Goal: Transaction & Acquisition: Book appointment/travel/reservation

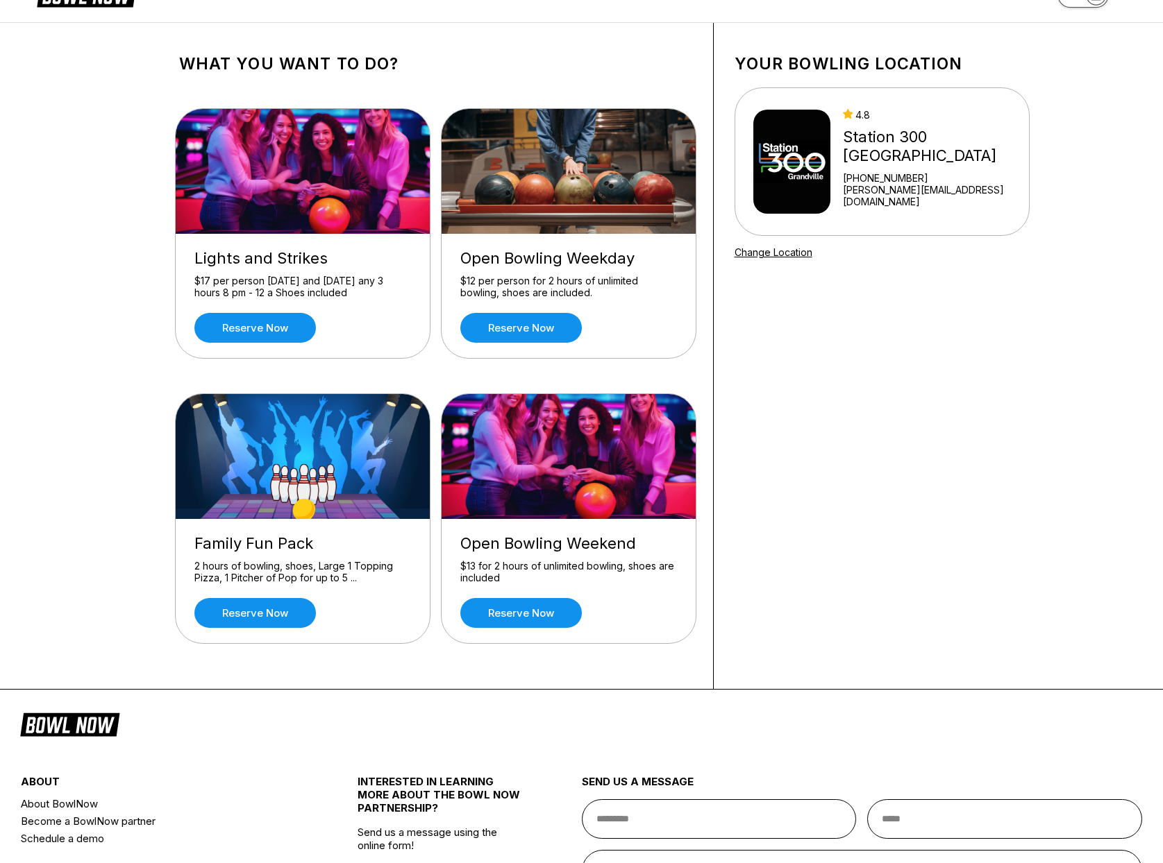
scroll to position [69, 0]
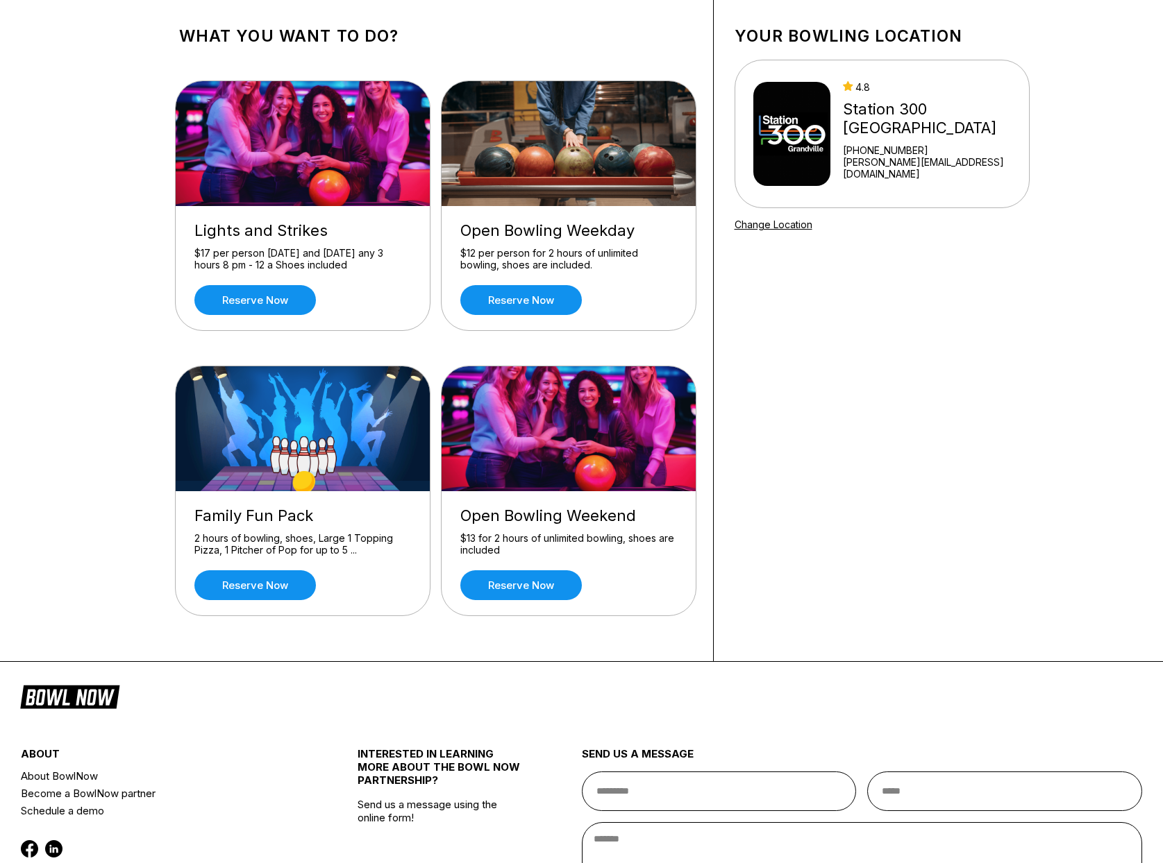
click at [260, 584] on link "Reserve now" at bounding box center [254, 586] width 121 height 30
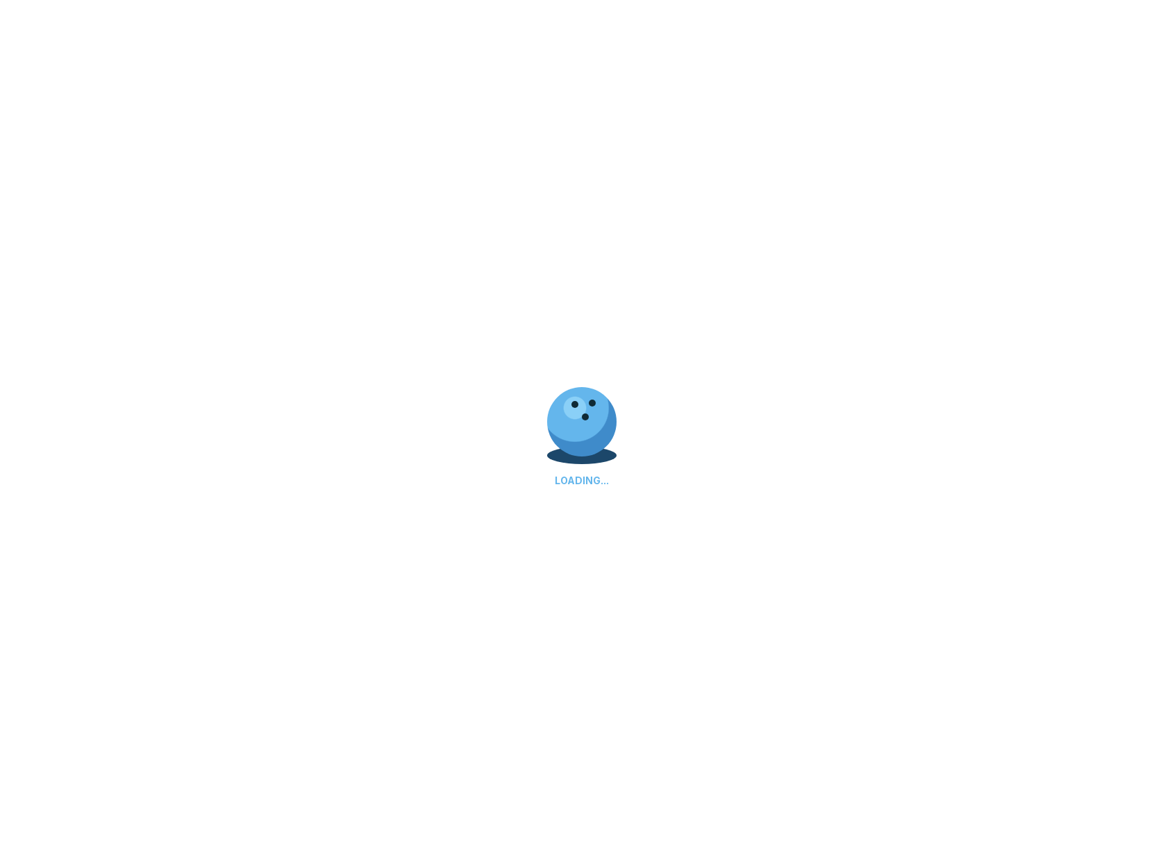
scroll to position [0, 0]
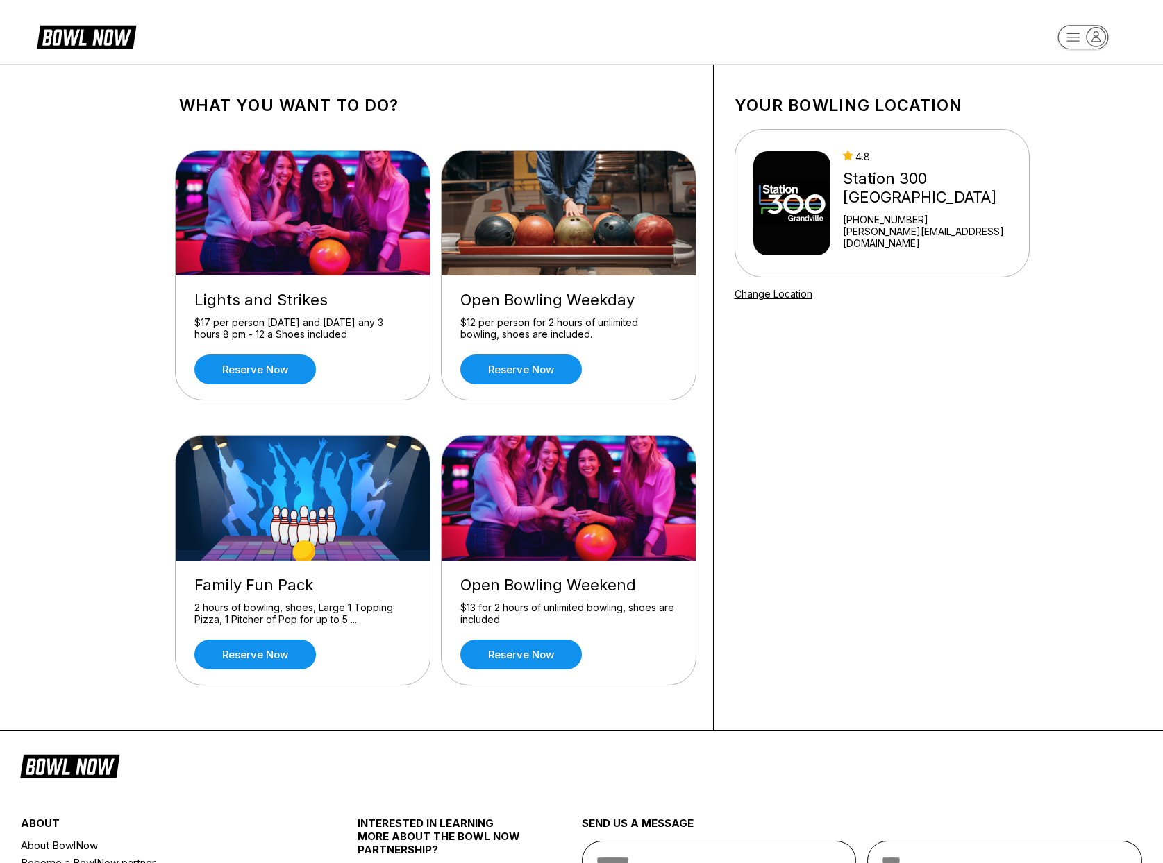
click at [269, 379] on link "Reserve now" at bounding box center [254, 370] width 121 height 30
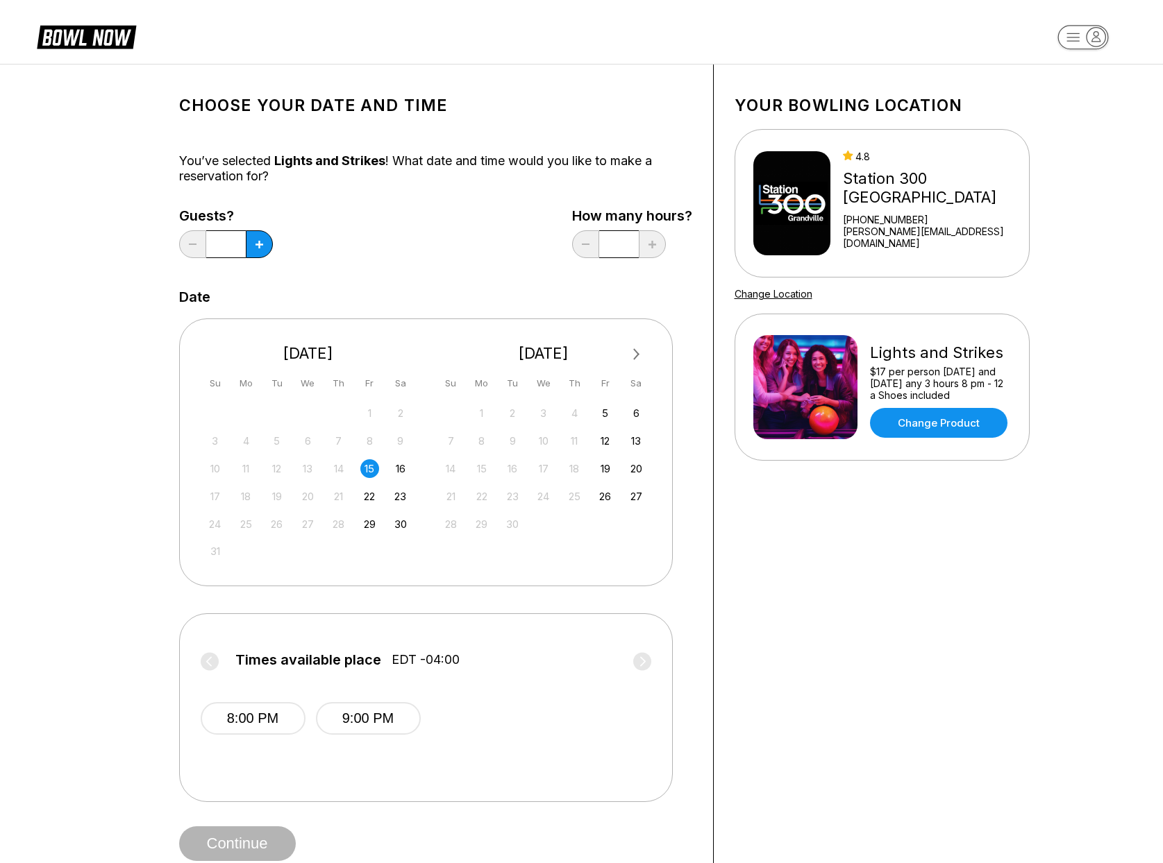
click at [255, 245] on icon at bounding box center [259, 245] width 8 height 8
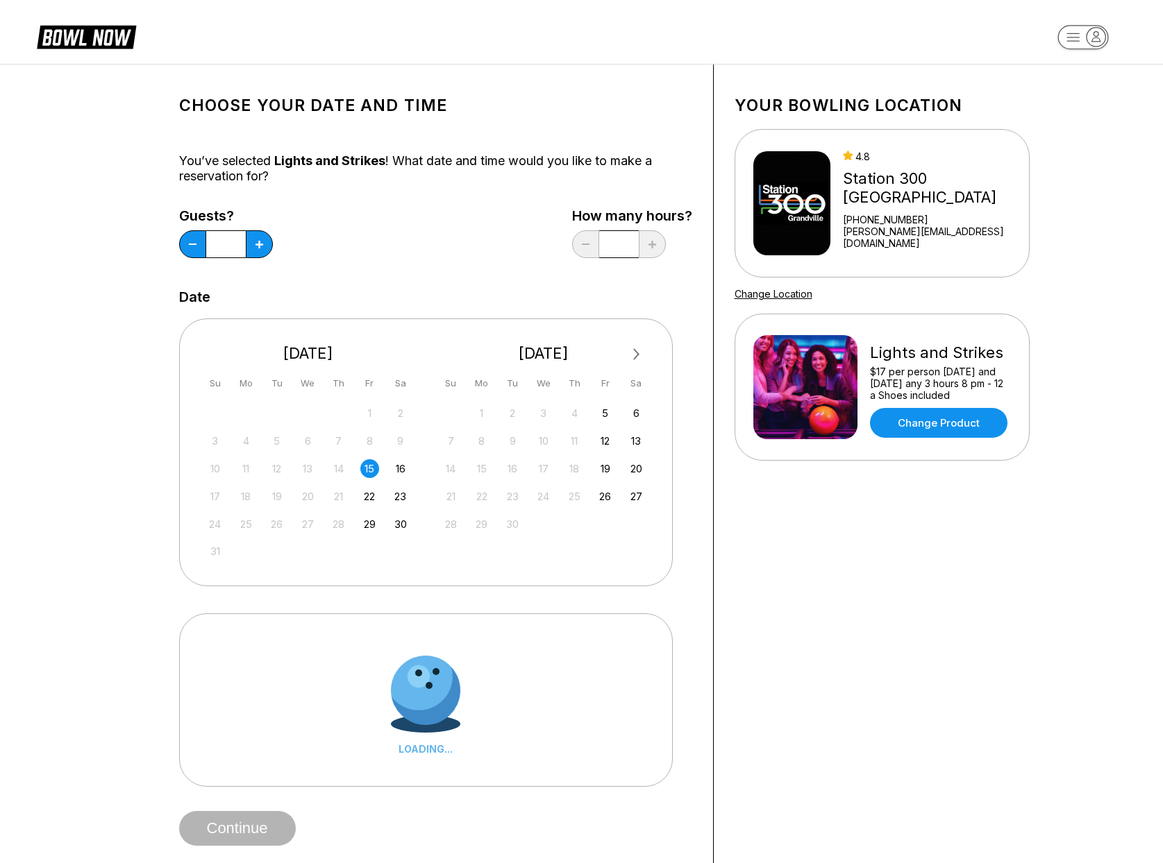
click at [255, 245] on icon at bounding box center [259, 245] width 8 height 8
type input "*"
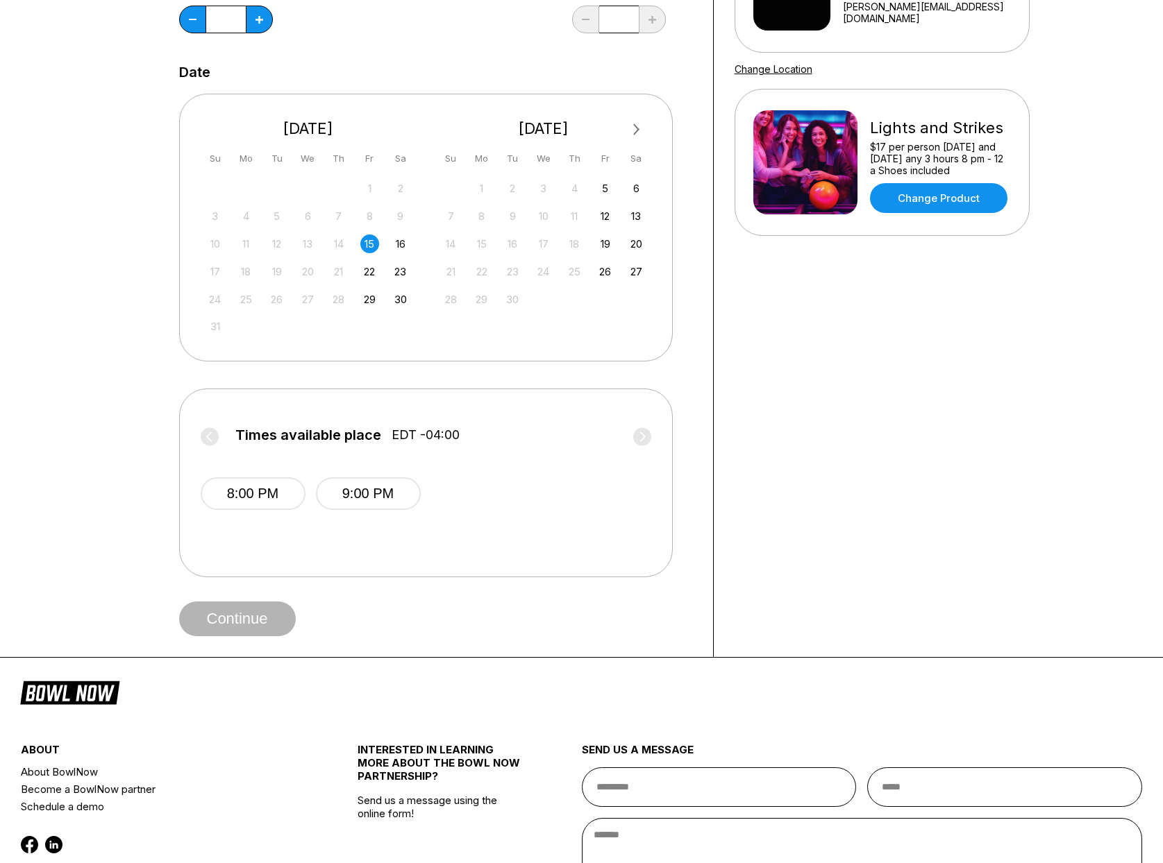
scroll to position [278, 0]
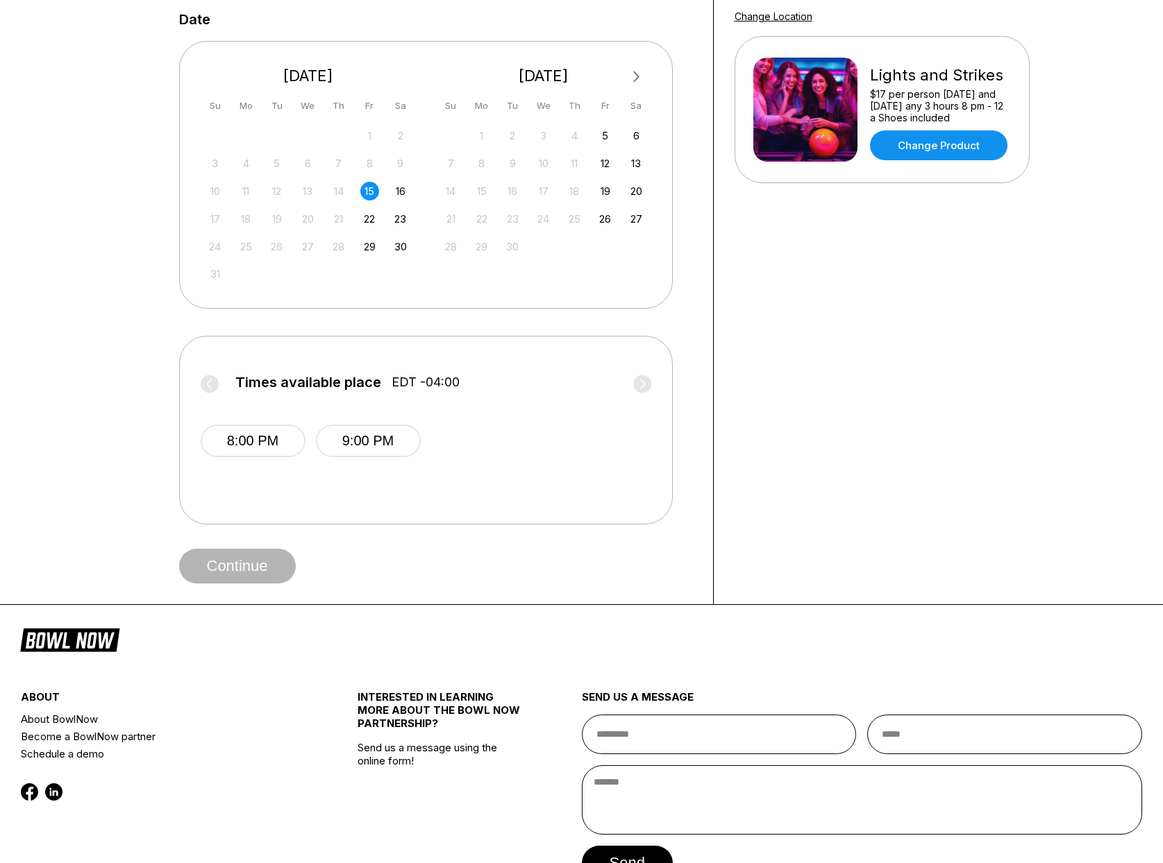
click at [276, 446] on button "8:00 PM" at bounding box center [253, 441] width 105 height 33
click at [265, 562] on button "Continue" at bounding box center [237, 566] width 117 height 35
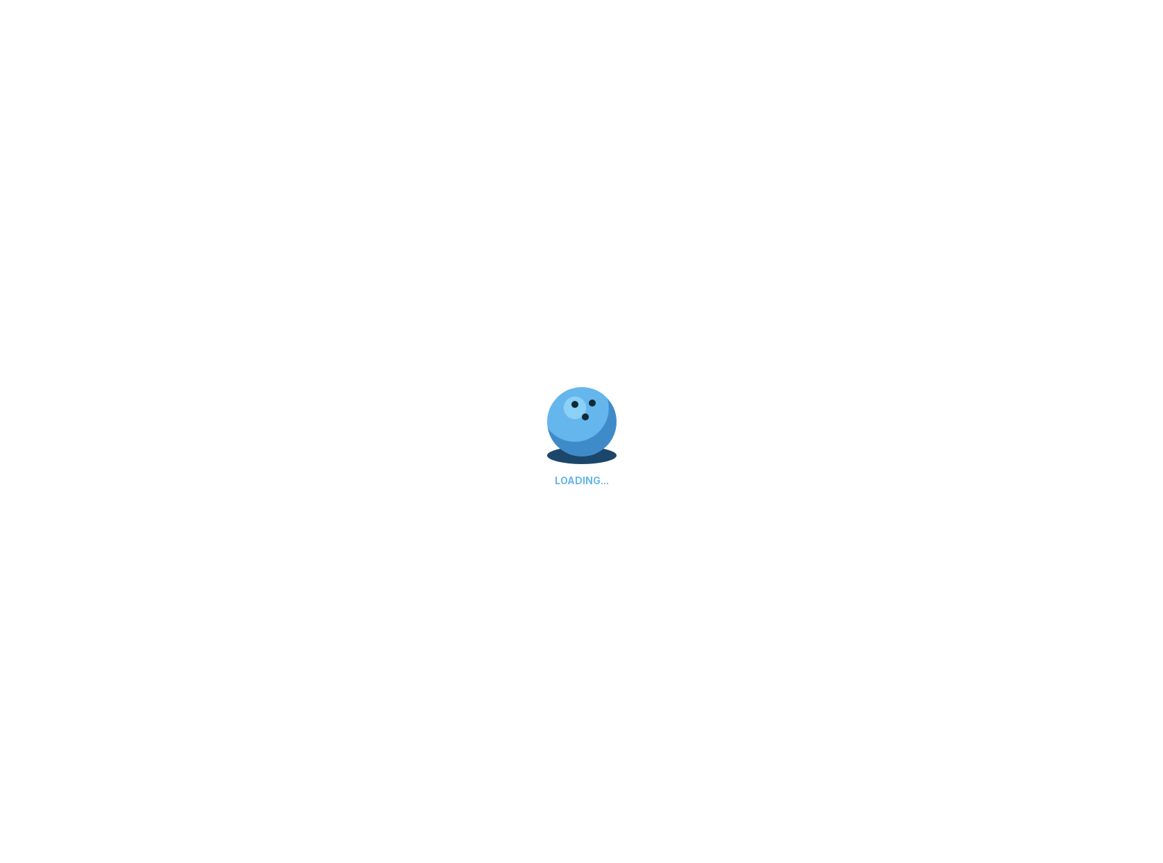
scroll to position [0, 0]
select select "**"
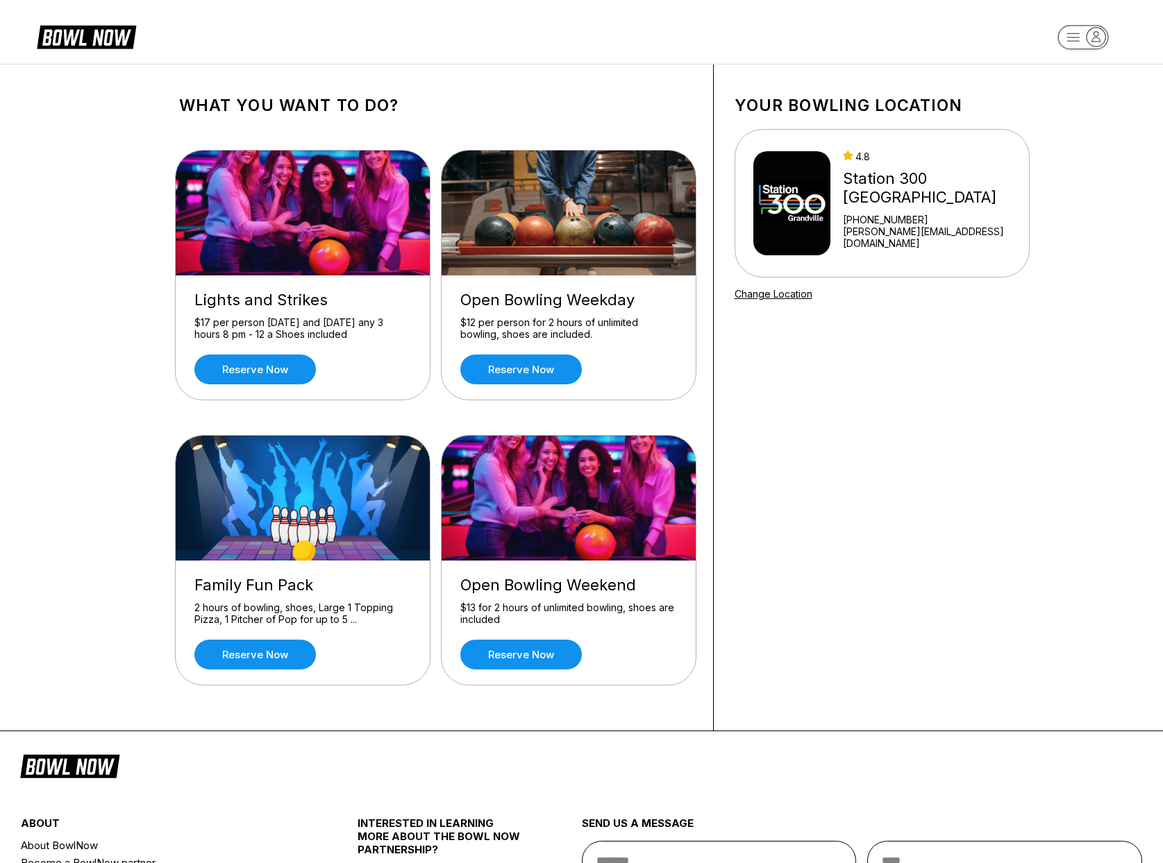
click at [534, 652] on link "Reserve now" at bounding box center [520, 655] width 121 height 30
